Goal: Find specific page/section: Find specific page/section

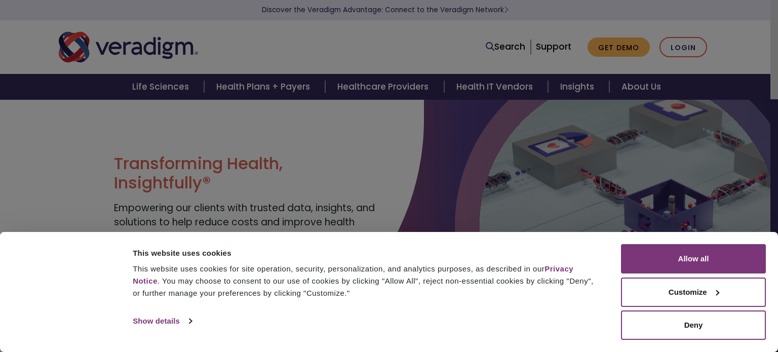
click at [626, 130] on body "Consent Details [#IABV2SETTINGS#] About This website uses cookies This website …" at bounding box center [389, 275] width 778 height 352
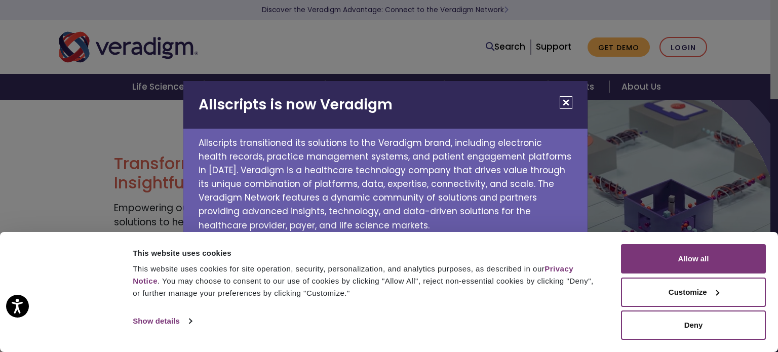
click at [569, 103] on button "Close" at bounding box center [566, 102] width 13 height 13
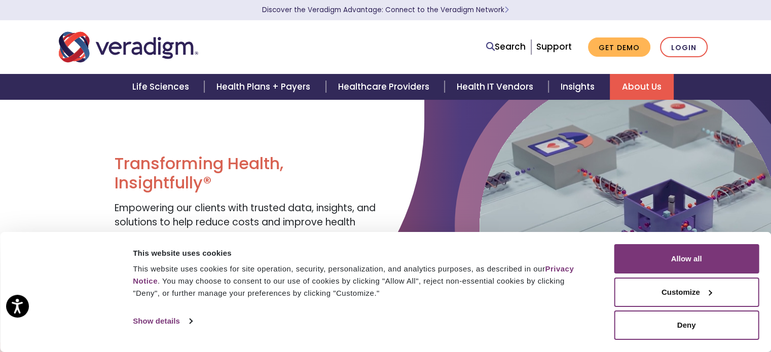
click at [617, 91] on link "About Us" at bounding box center [642, 87] width 64 height 26
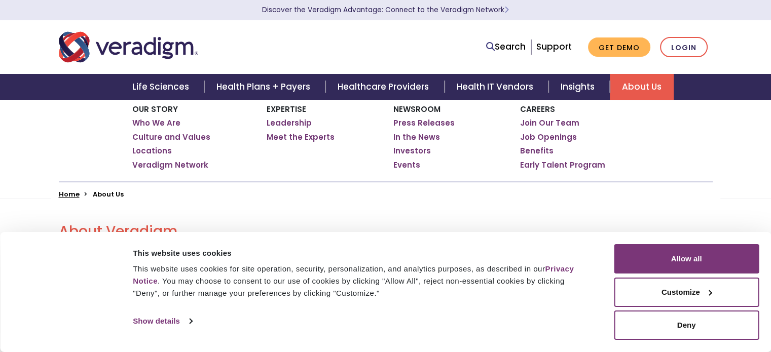
scroll to position [274, 0]
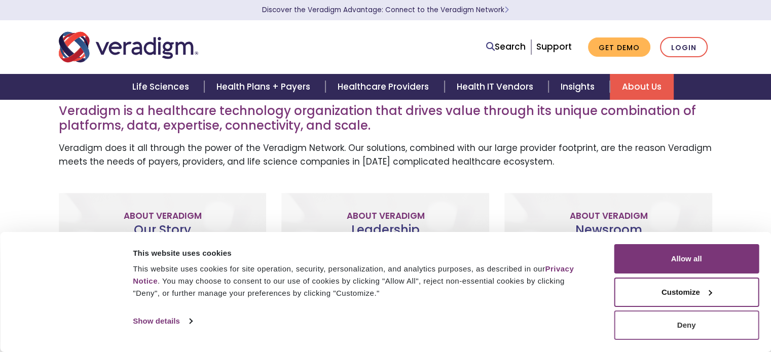
click at [661, 328] on button "Deny" at bounding box center [686, 325] width 145 height 29
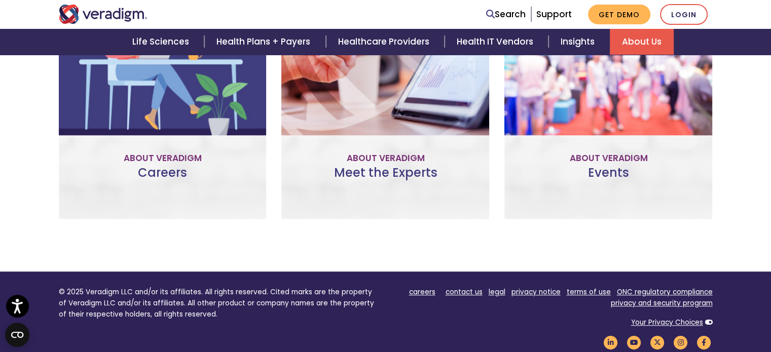
scroll to position [749, 0]
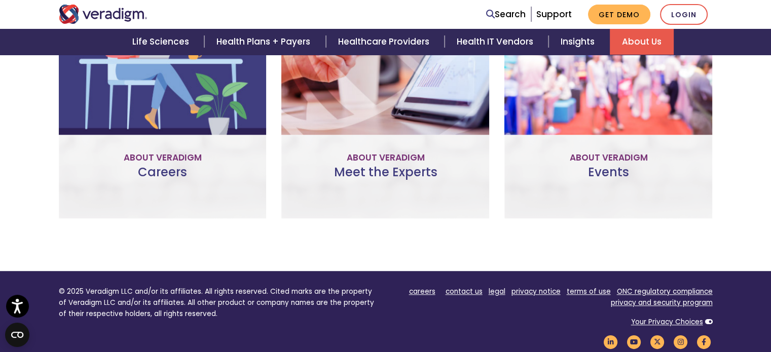
click at [153, 126] on link "Join Our Team" at bounding box center [162, 134] width 95 height 23
